Goal: Information Seeking & Learning: Learn about a topic

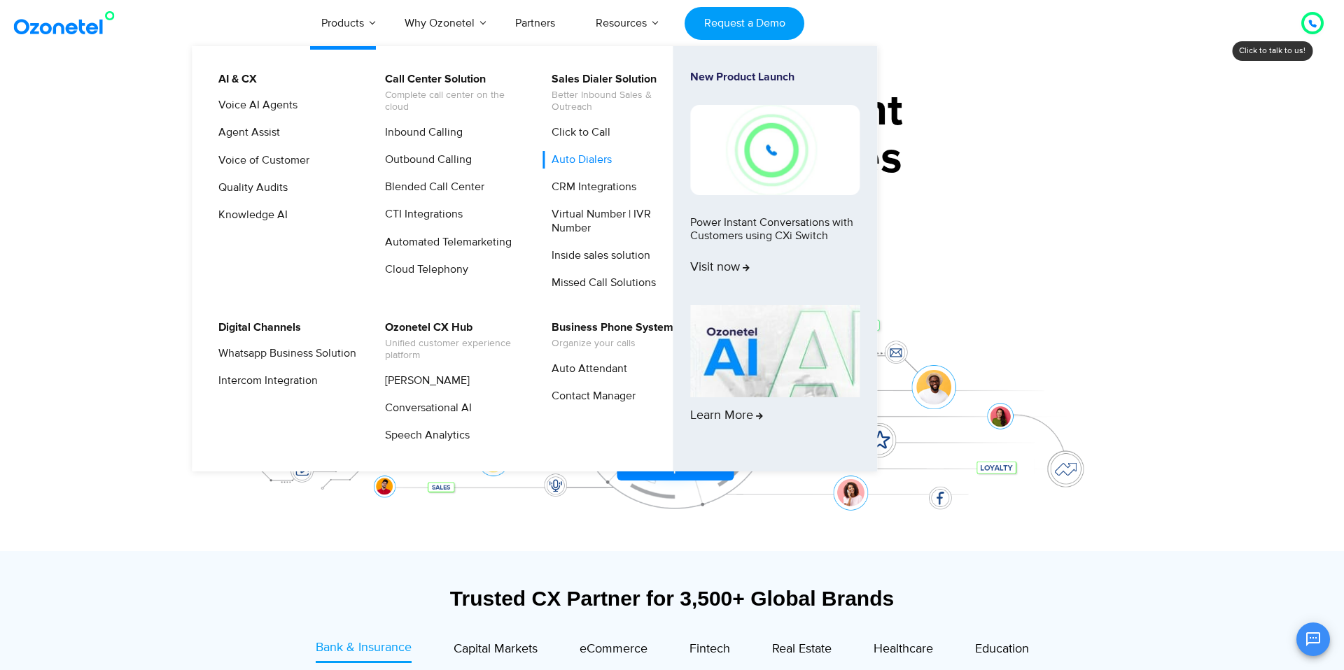
click at [578, 159] on link "Auto Dialers" at bounding box center [577, 159] width 71 height 17
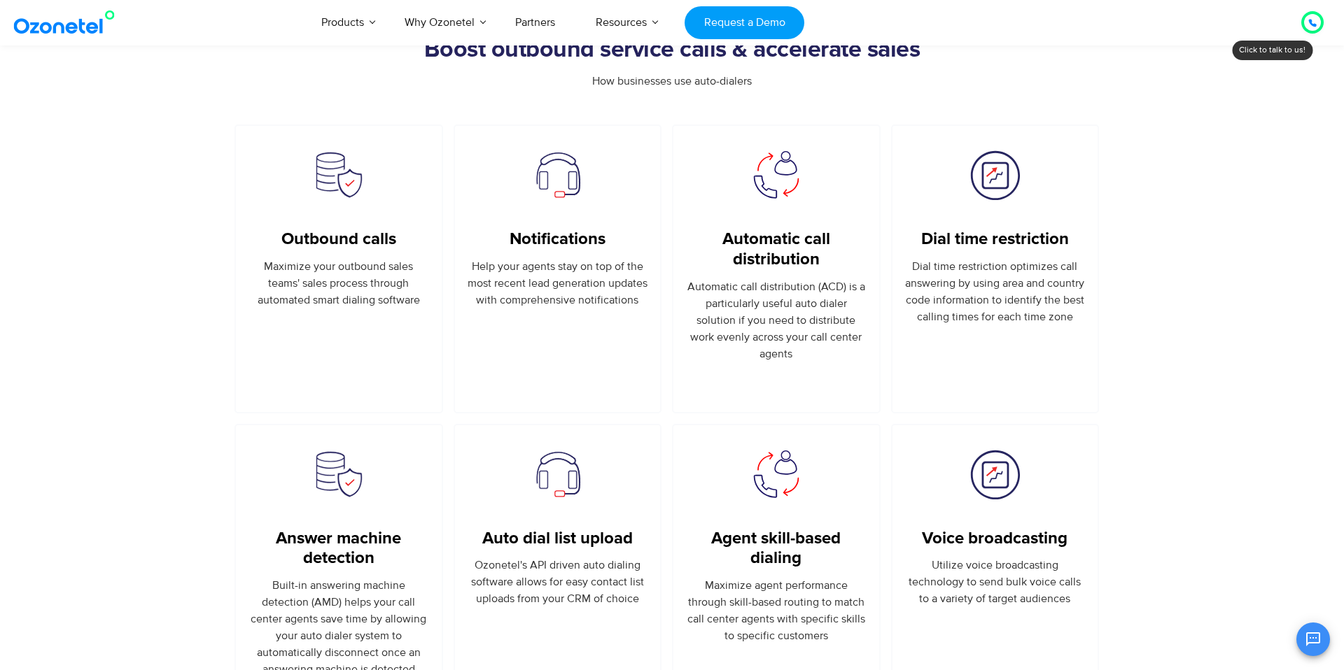
scroll to position [805, 0]
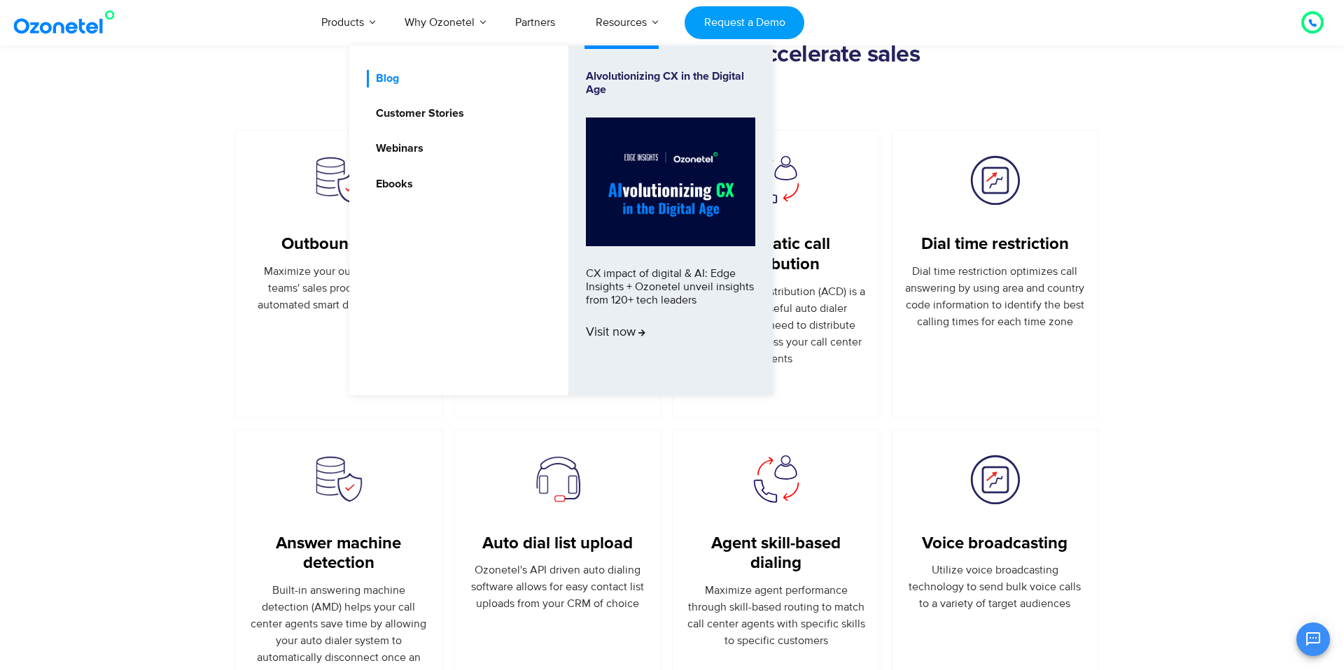
click at [387, 77] on link "Blog" at bounding box center [384, 78] width 34 height 17
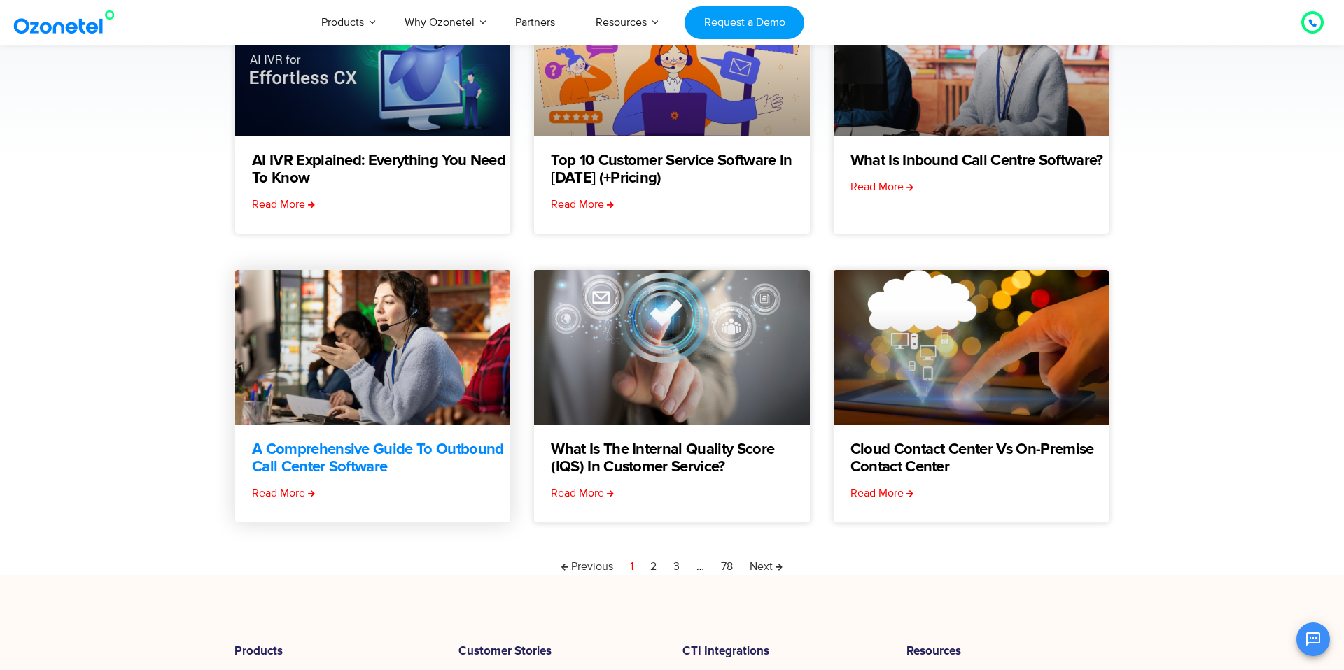
scroll to position [280, 0]
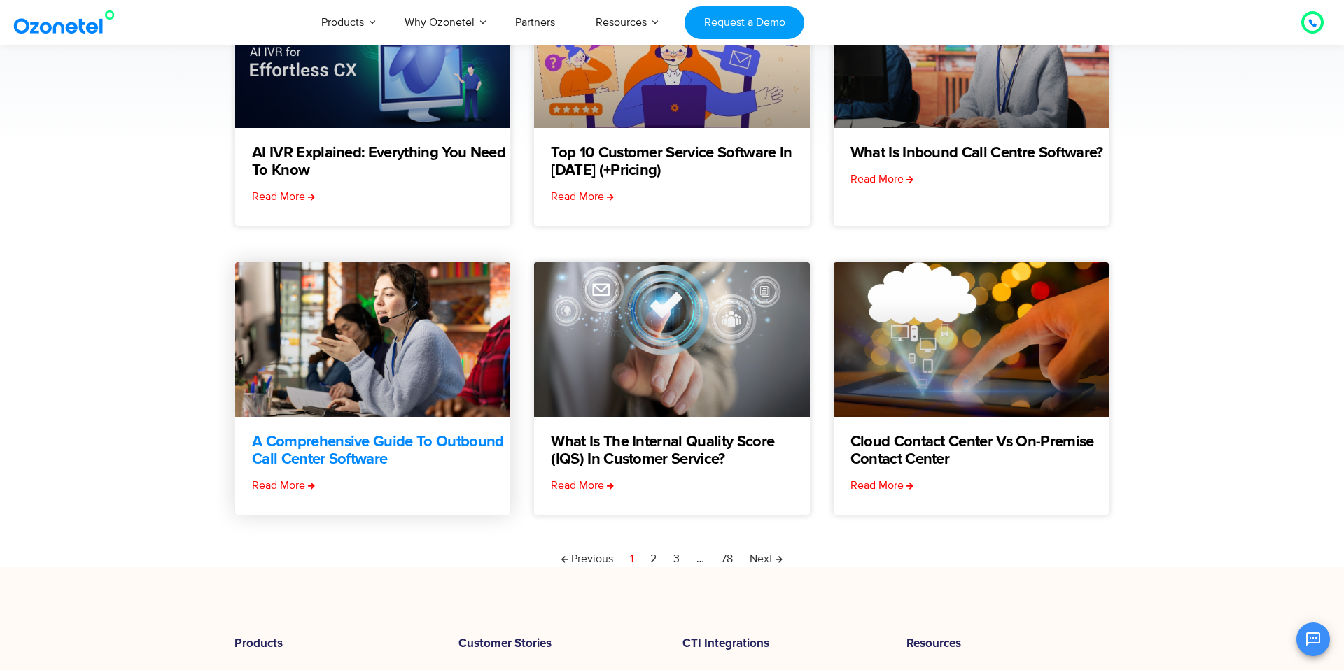
click at [383, 442] on link "A Comprehensive Guide to Outbound Call Center Software" at bounding box center [381, 451] width 258 height 35
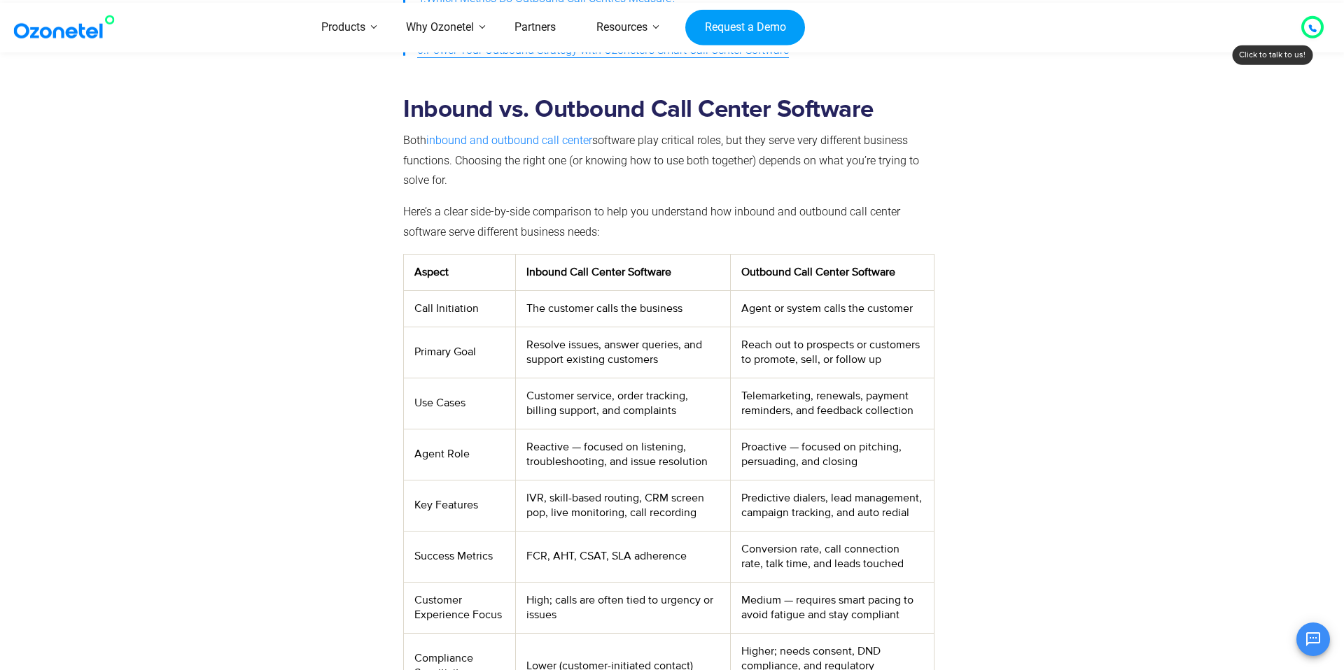
scroll to position [688, 0]
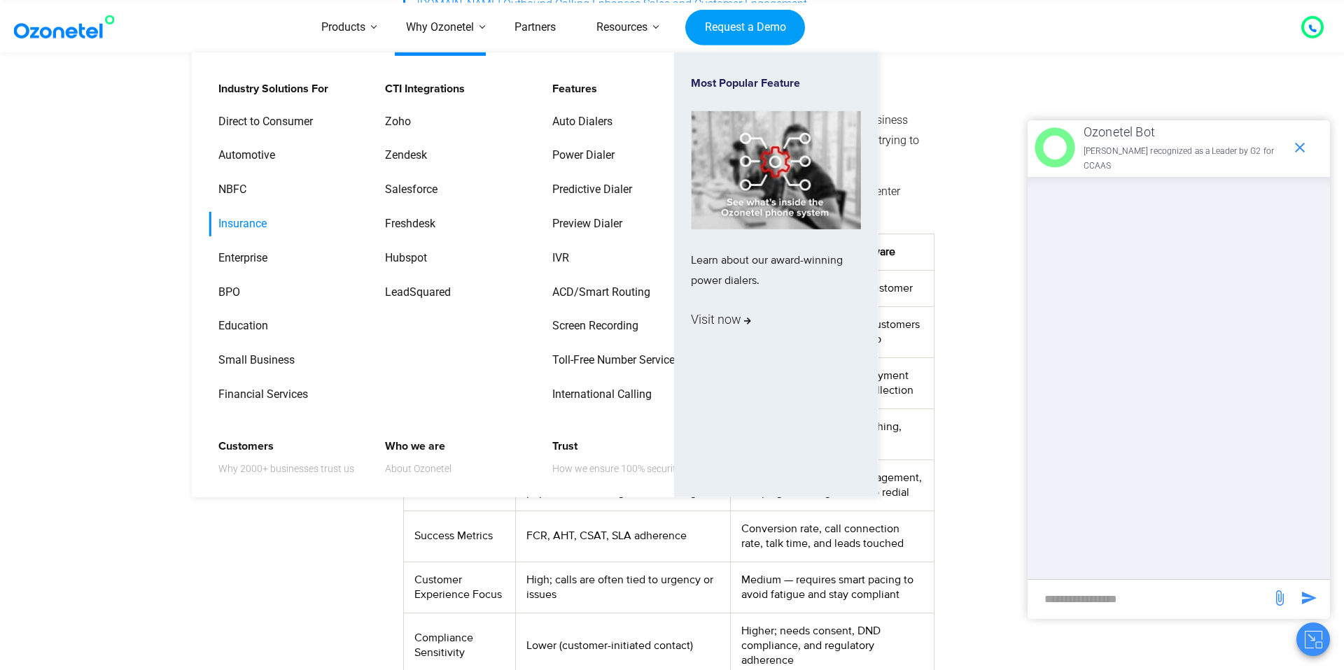
click at [253, 224] on link "Insurance" at bounding box center [238, 224] width 59 height 24
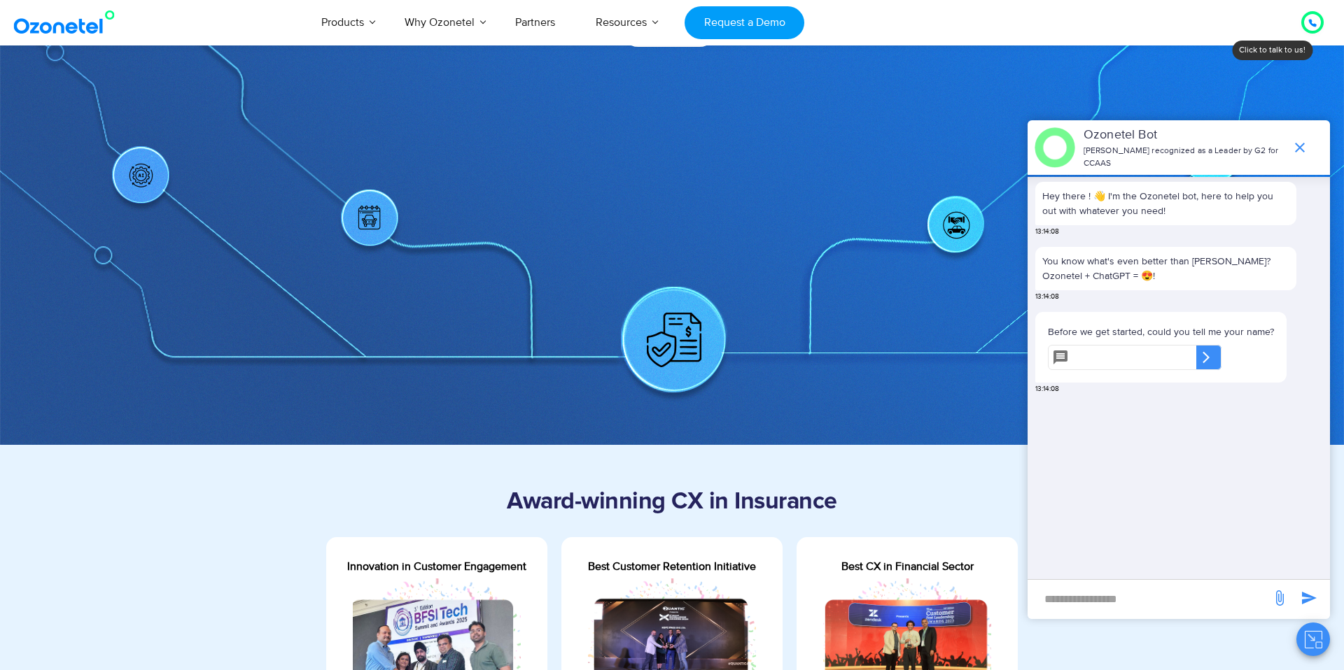
scroll to position [286, 0]
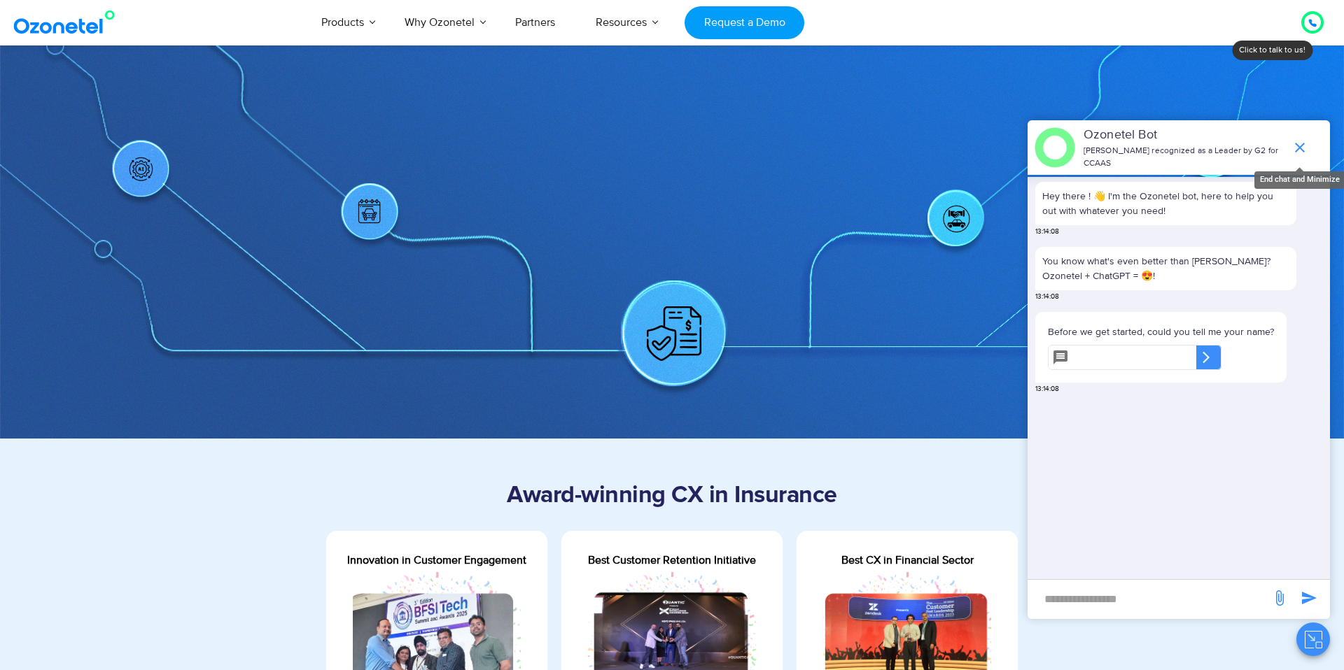
click at [1300, 148] on icon "end chat or minimize" at bounding box center [1300, 148] width 10 height 10
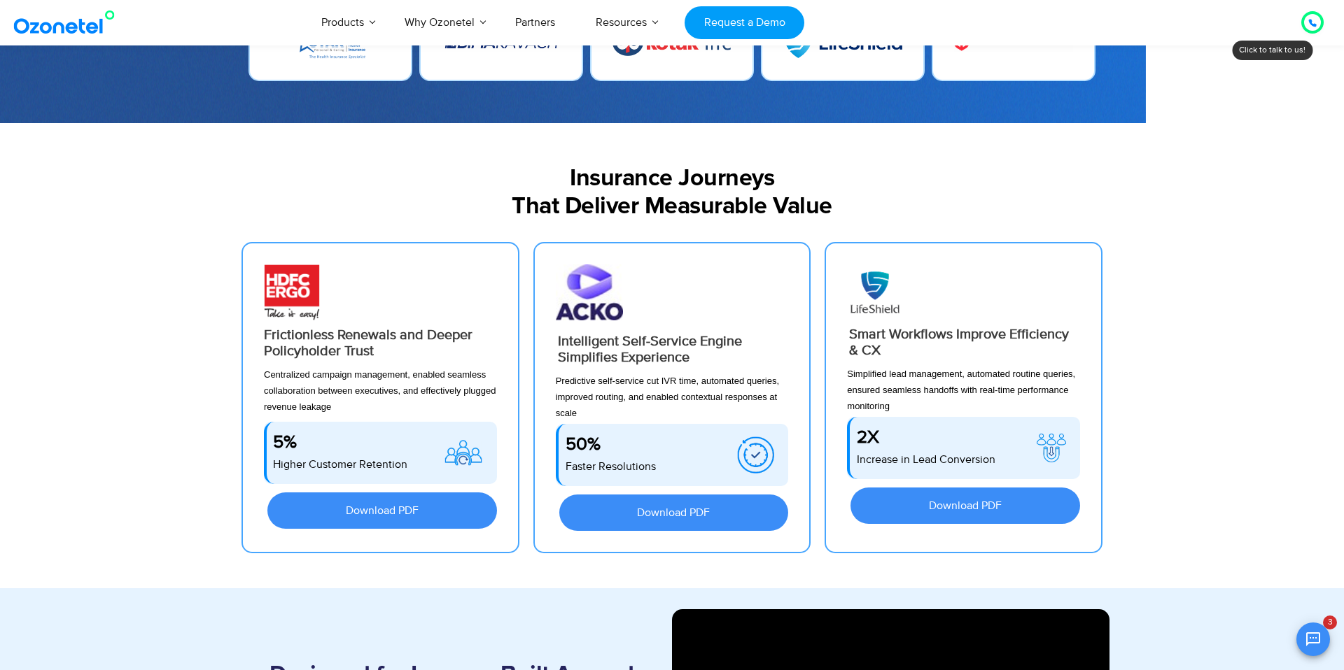
scroll to position [1157, 0]
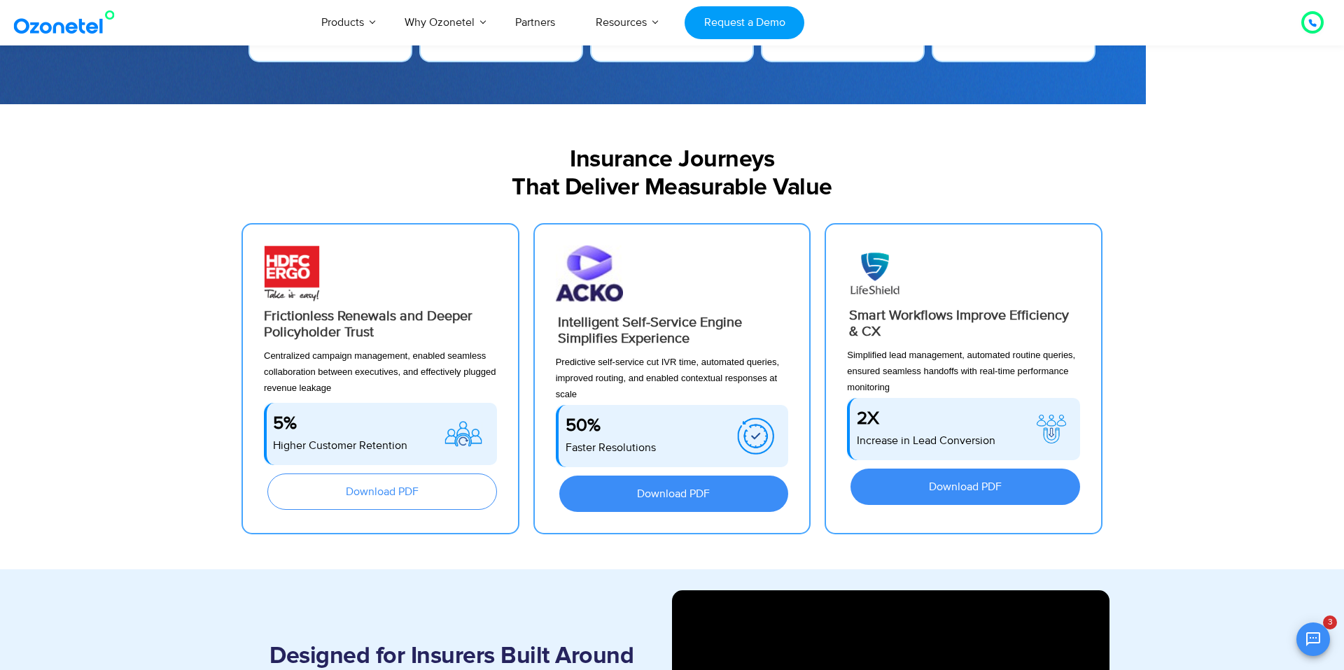
click at [374, 495] on span "Download PDF" at bounding box center [382, 491] width 73 height 11
